Goal: Information Seeking & Learning: Learn about a topic

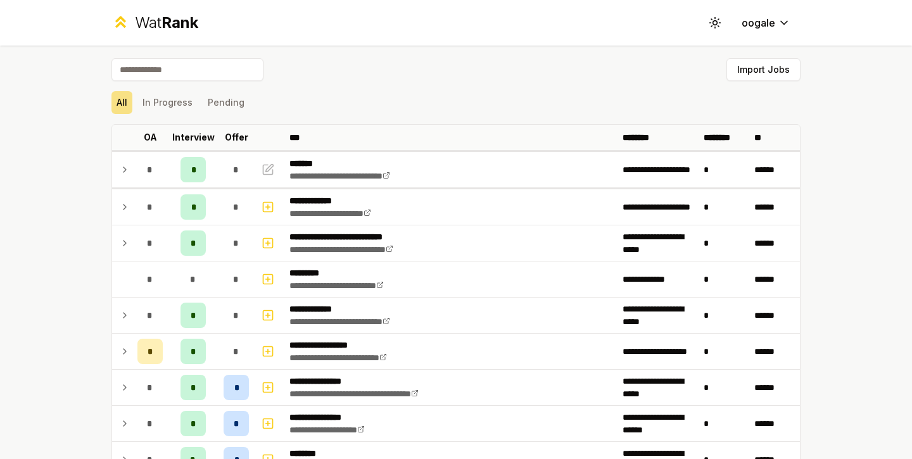
scroll to position [1822, 0]
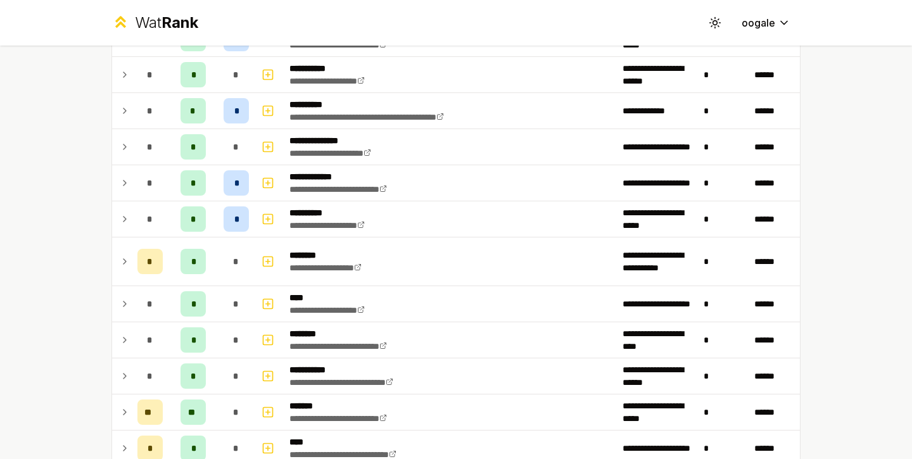
scroll to position [1107, 0]
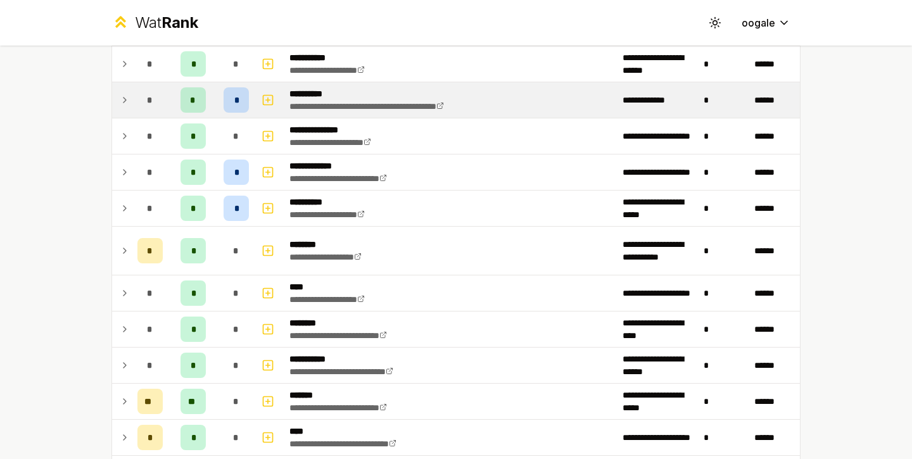
click at [201, 110] on td "*" at bounding box center [193, 99] width 51 height 35
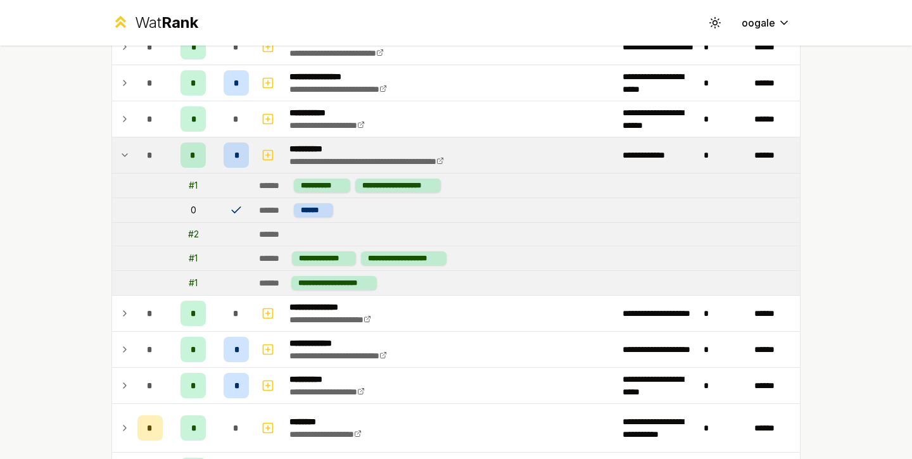
scroll to position [1051, 0]
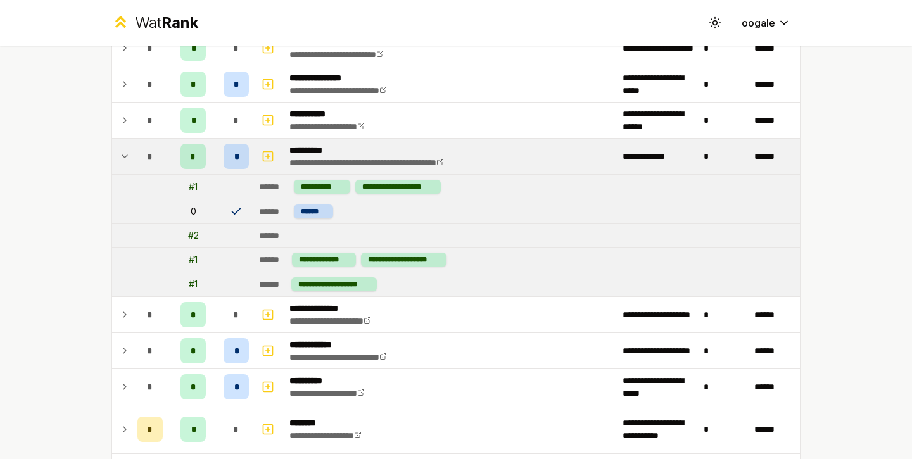
click at [120, 164] on td at bounding box center [122, 156] width 20 height 35
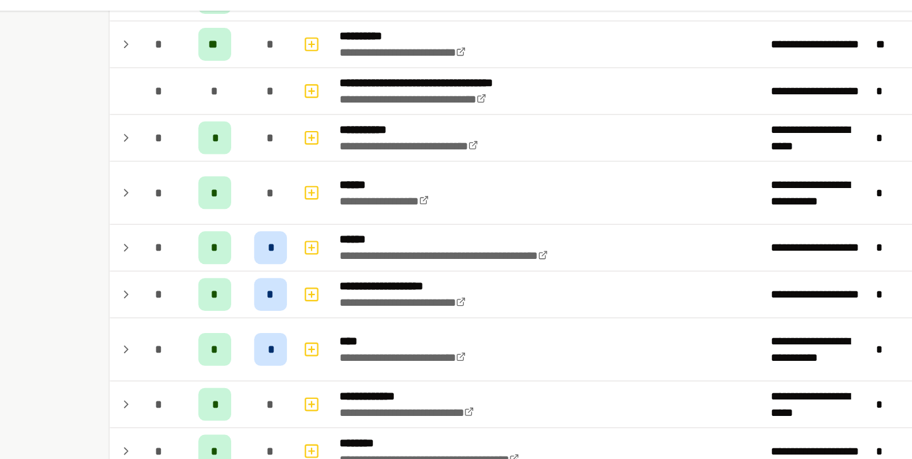
scroll to position [1822, 0]
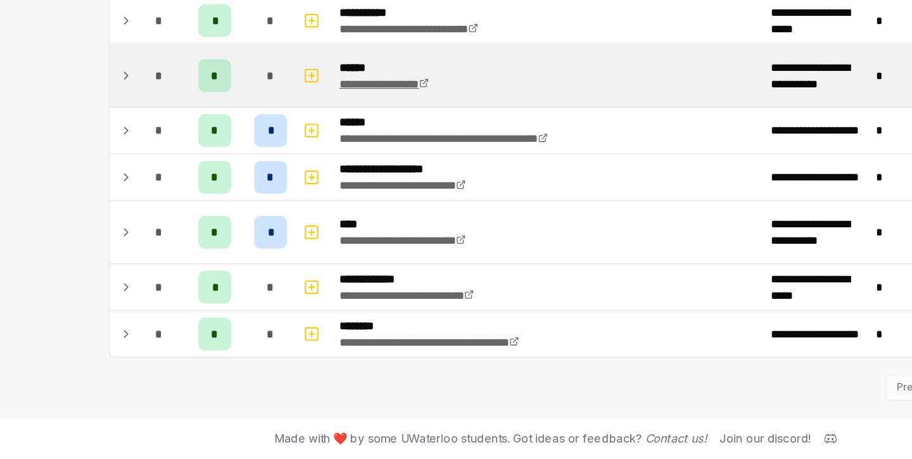
click at [337, 172] on link "**********" at bounding box center [323, 169] width 69 height 9
